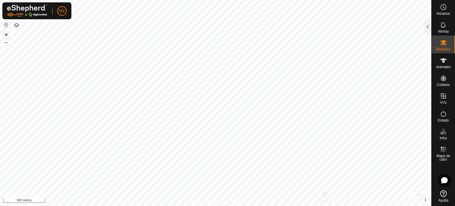
click at [6, 33] on font "+" at bounding box center [6, 34] width 3 height 6
click at [7, 35] on font "+" at bounding box center [6, 34] width 3 height 6
click at [442, 41] on icon at bounding box center [443, 43] width 7 height 6
click at [441, 41] on icon at bounding box center [443, 43] width 7 height 6
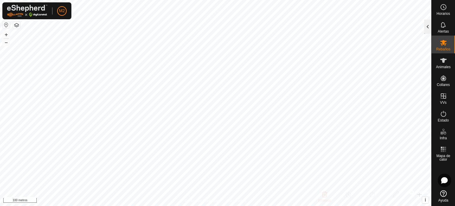
click at [429, 23] on div at bounding box center [427, 27] width 7 height 14
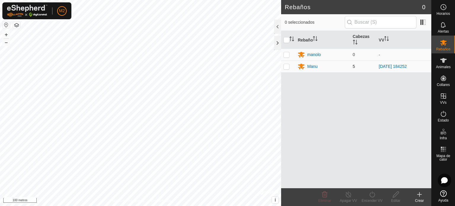
click at [286, 67] on p-checkbox at bounding box center [287, 66] width 6 height 5
checkbox input "true"
click at [372, 195] on icon at bounding box center [372, 194] width 7 height 7
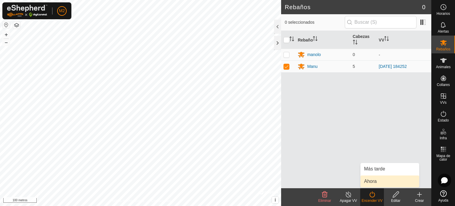
click at [374, 183] on link "Ahora" at bounding box center [390, 181] width 59 height 12
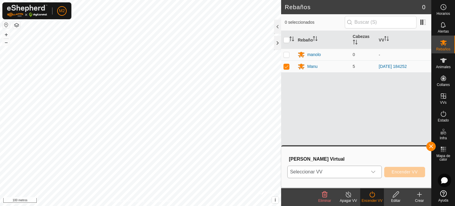
click at [374, 171] on icon "disparador desplegable" at bounding box center [373, 172] width 4 height 2
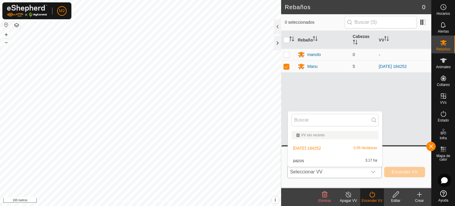
click at [347, 148] on li "[DATE] 184252 0,95 hectáreas" at bounding box center [335, 148] width 94 height 12
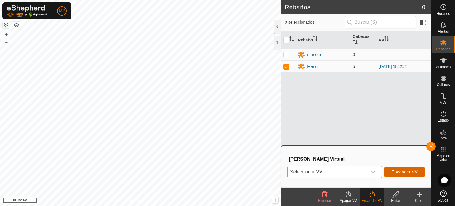
click at [396, 172] on font "Encender VV" at bounding box center [405, 171] width 26 height 5
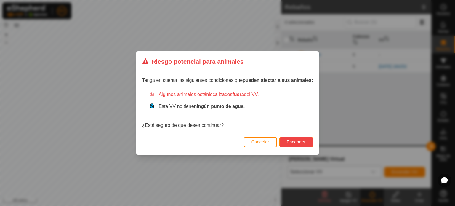
click at [299, 142] on font "Encender" at bounding box center [296, 142] width 19 height 5
